Goal: Information Seeking & Learning: Learn about a topic

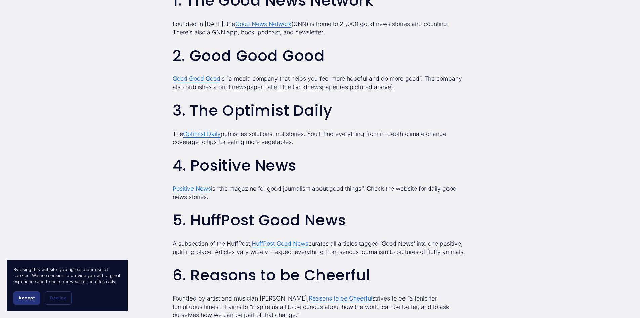
scroll to position [706, 0]
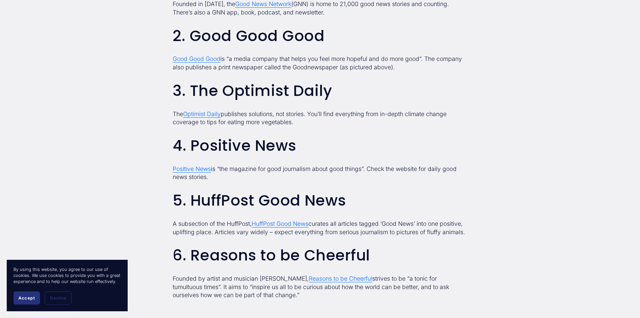
click at [254, 7] on span "Good News Network" at bounding box center [263, 3] width 56 height 7
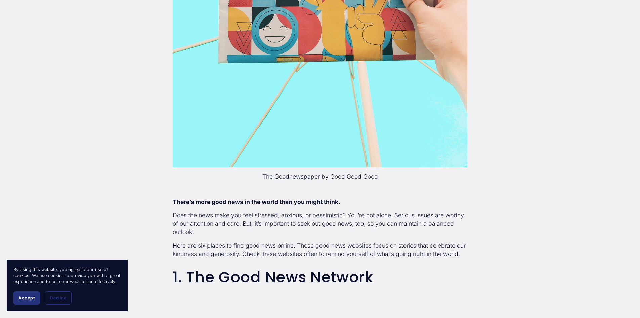
scroll to position [538, 0]
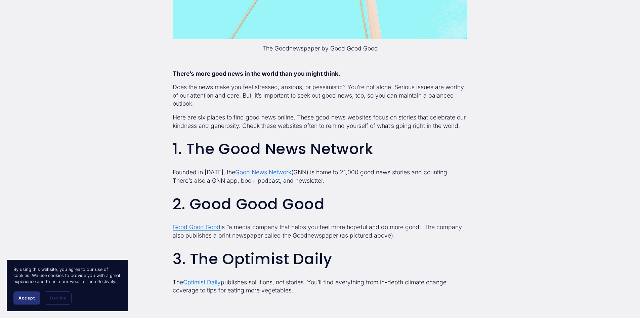
click at [260, 175] on span "Good News Network" at bounding box center [263, 171] width 56 height 7
